Goal: Transaction & Acquisition: Purchase product/service

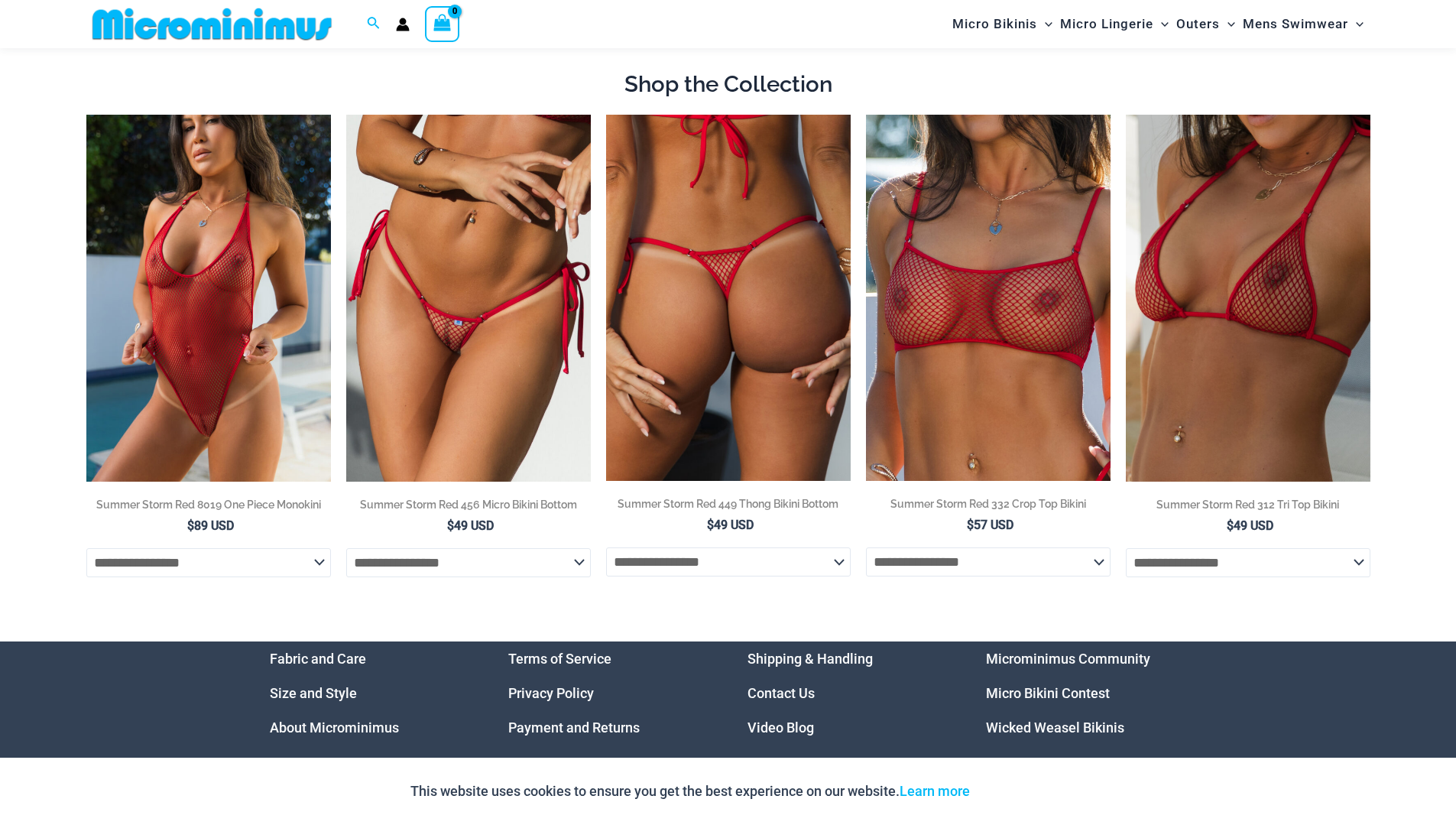
scroll to position [905, 0]
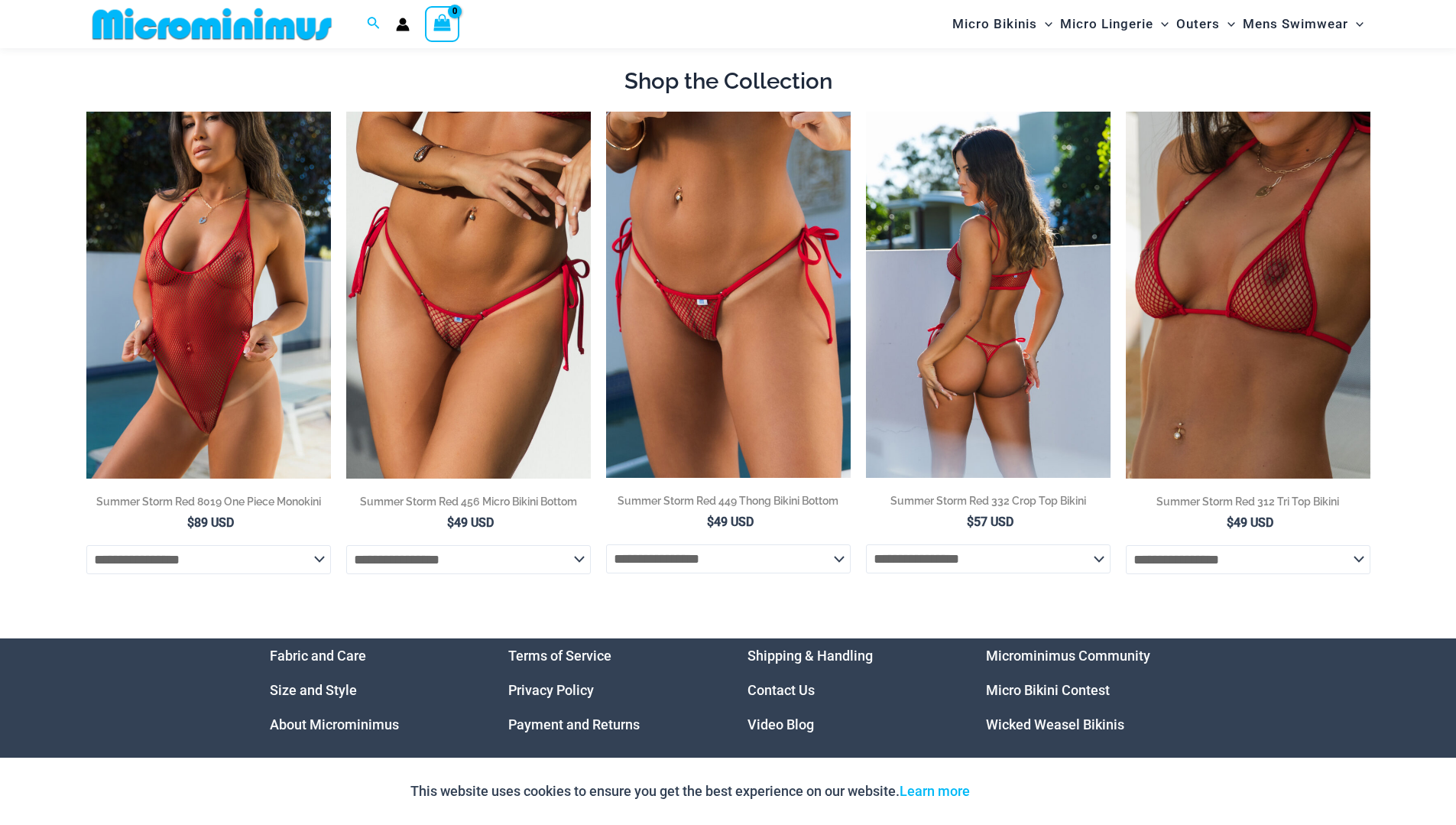
click at [944, 309] on img at bounding box center [988, 295] width 244 height 366
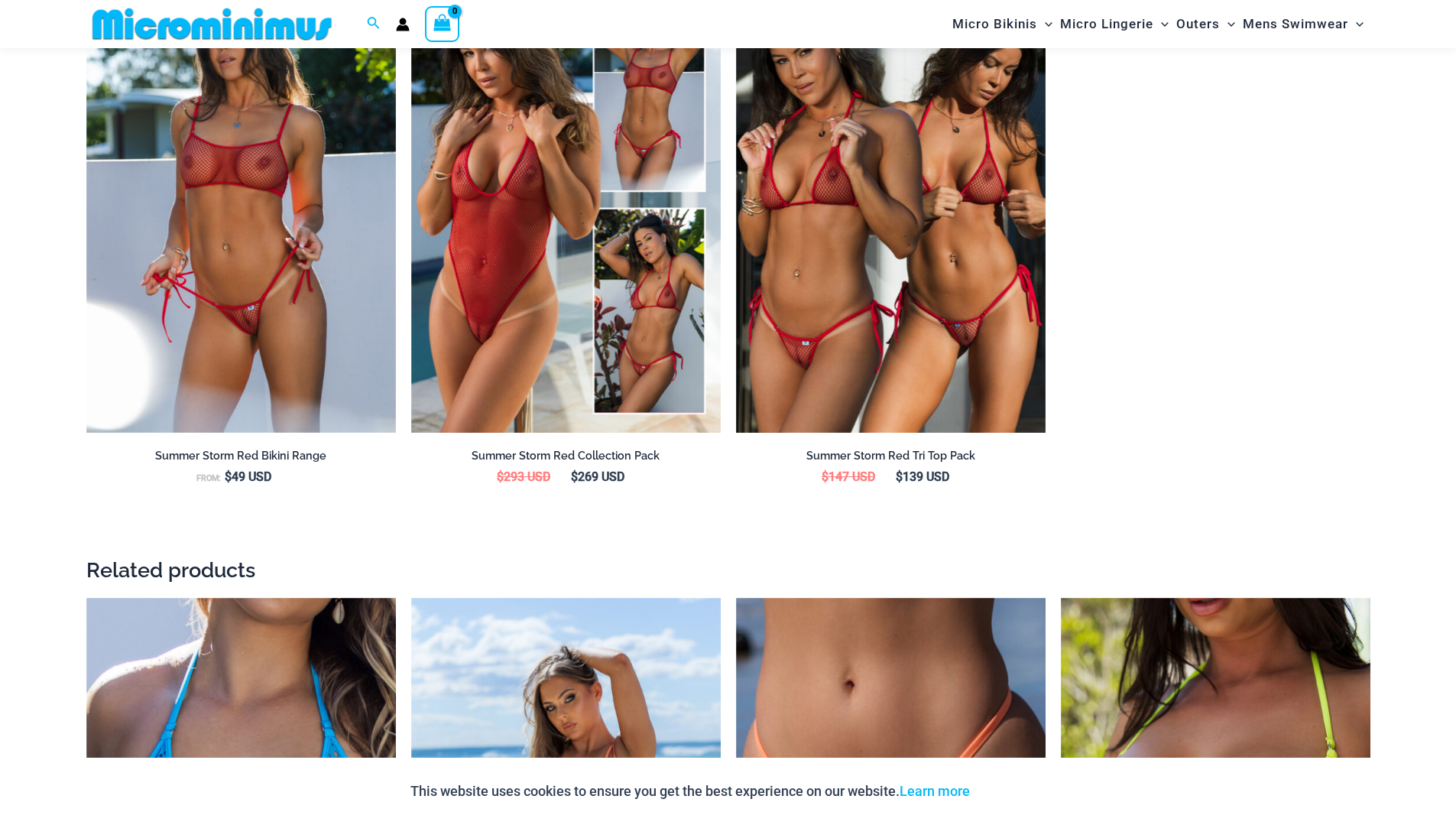
scroll to position [2050, 0]
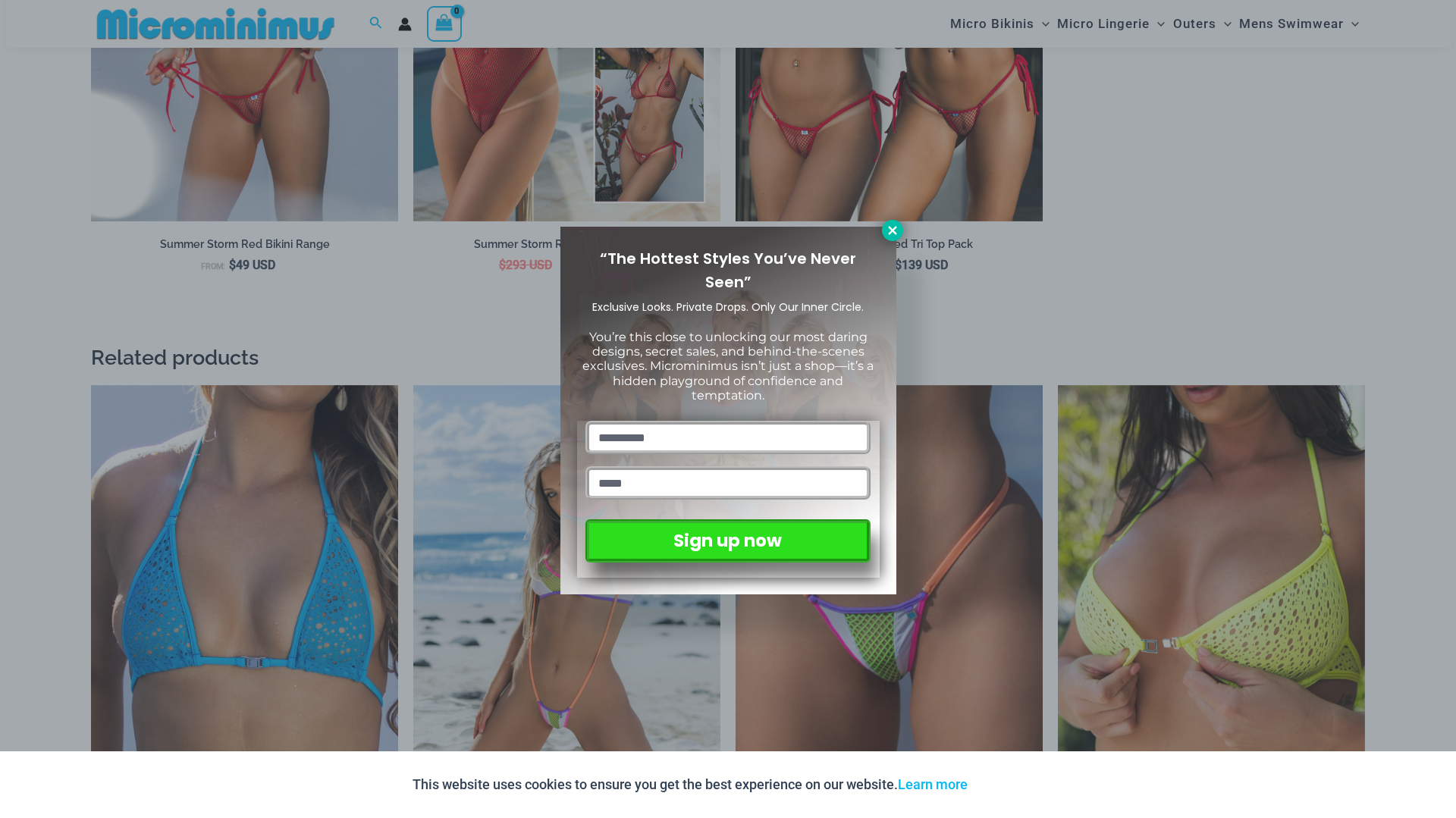
click at [888, 227] on icon at bounding box center [893, 230] width 14 height 14
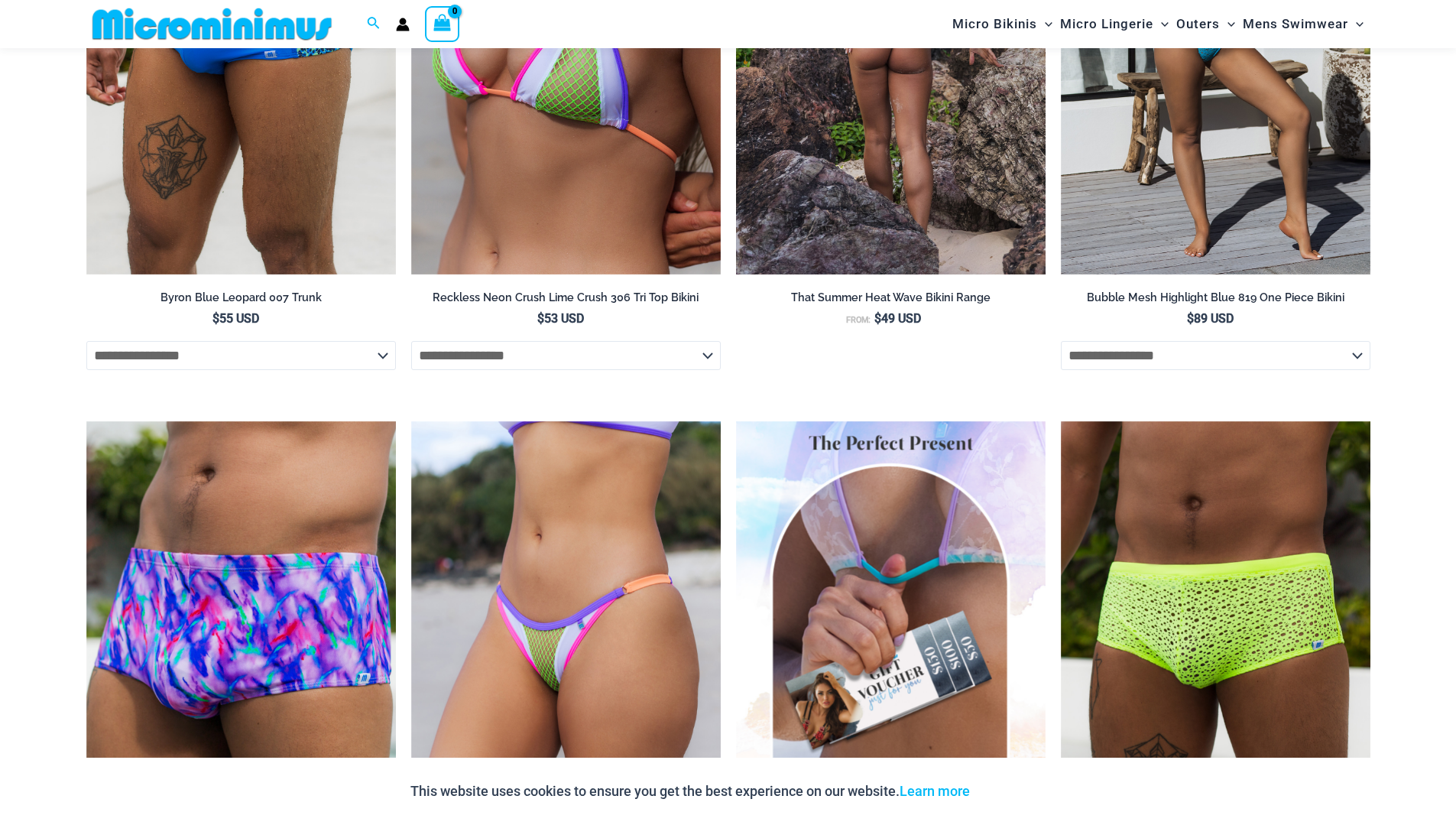
scroll to position [4497, 0]
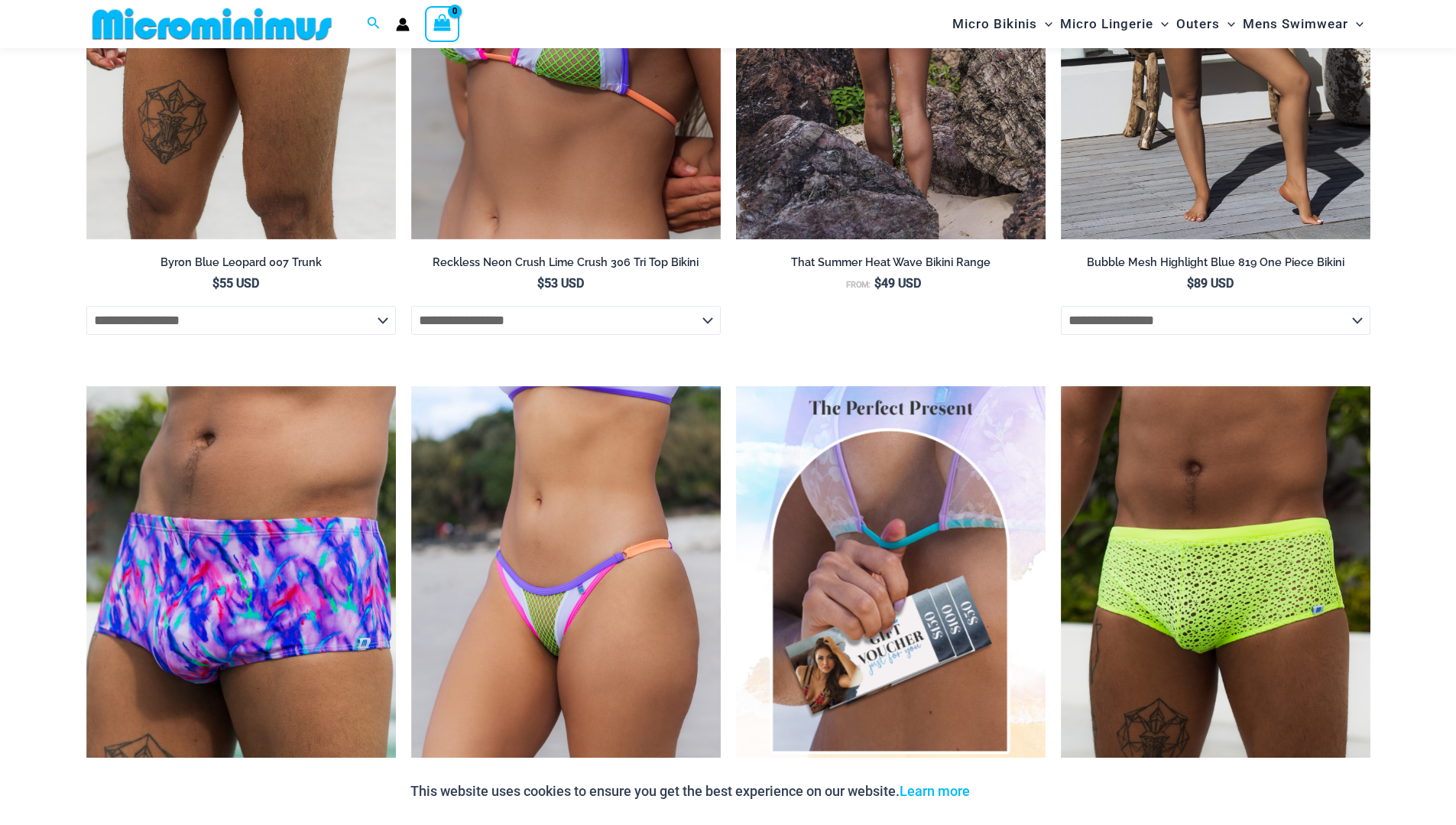
click at [960, 166] on img at bounding box center [891, 7] width 309 height 465
